Goal: Find specific page/section: Find specific page/section

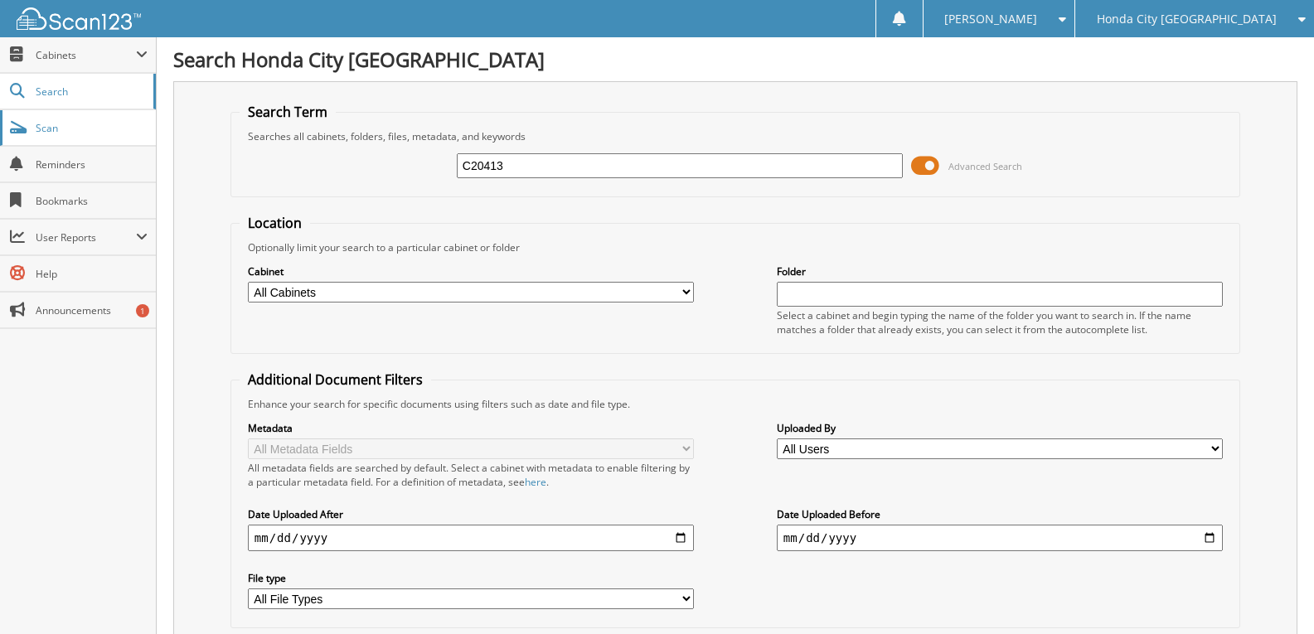
click at [85, 130] on span "Scan" at bounding box center [92, 128] width 112 height 14
type input "C20548"
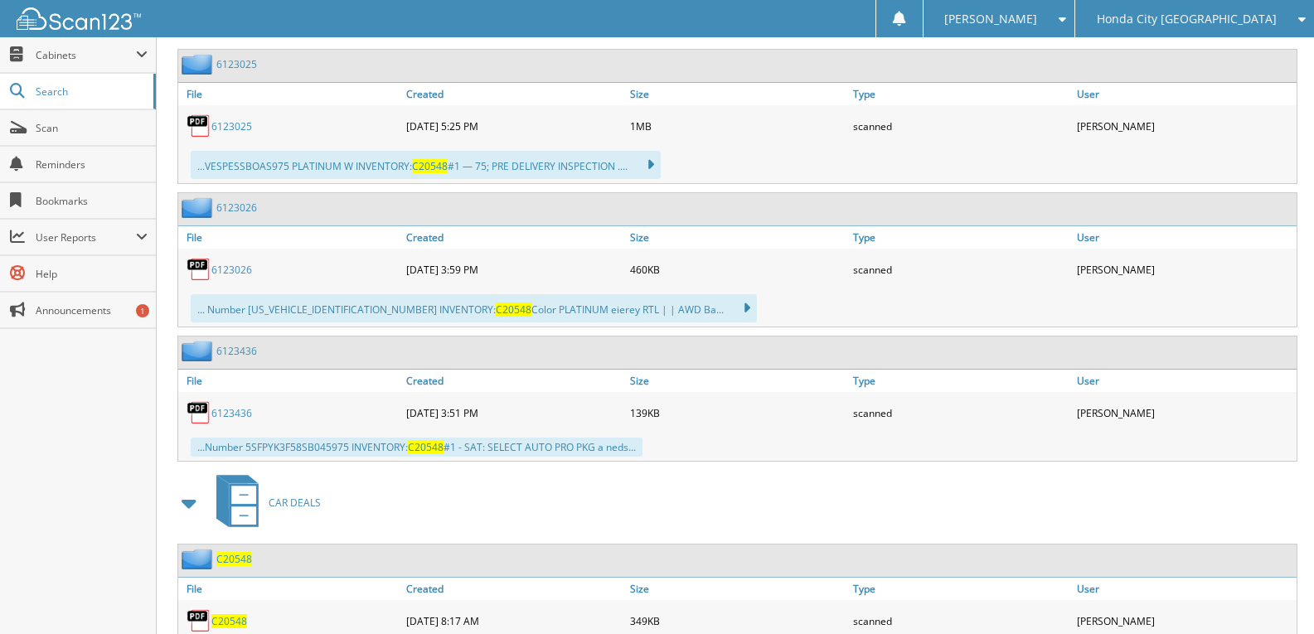
scroll to position [852, 0]
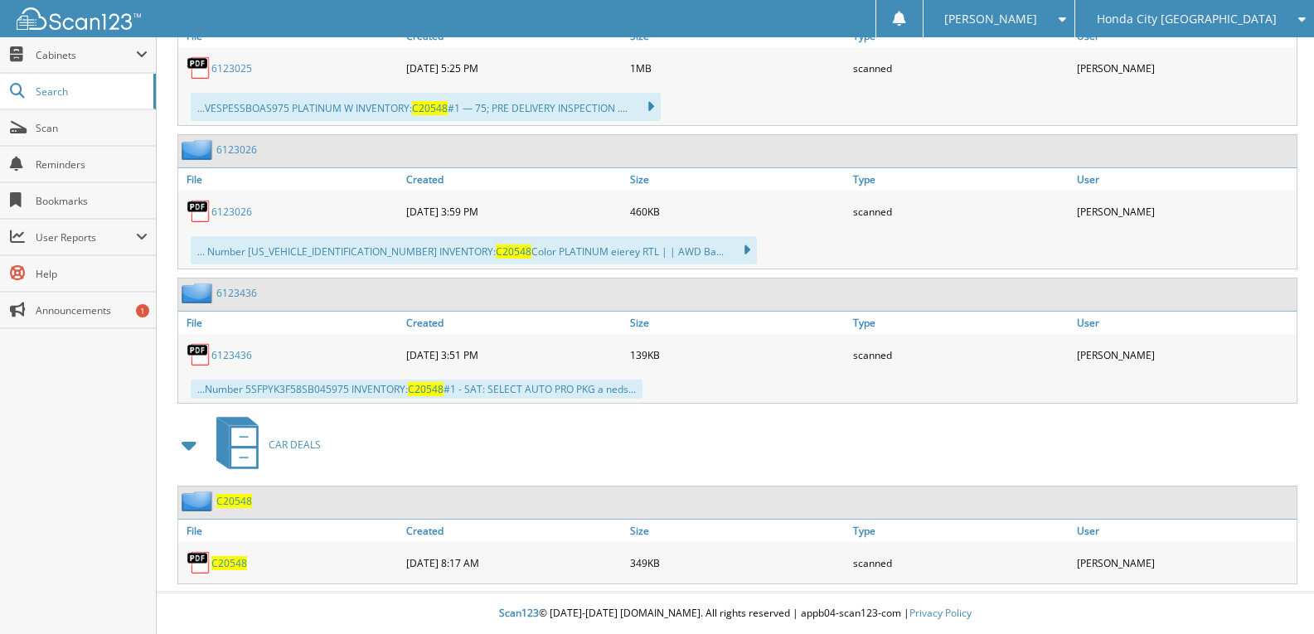
click at [1066, 16] on span at bounding box center [1058, 19] width 16 height 12
click at [1075, 90] on link "Logout" at bounding box center [999, 80] width 152 height 29
